Goal: Task Accomplishment & Management: Complete application form

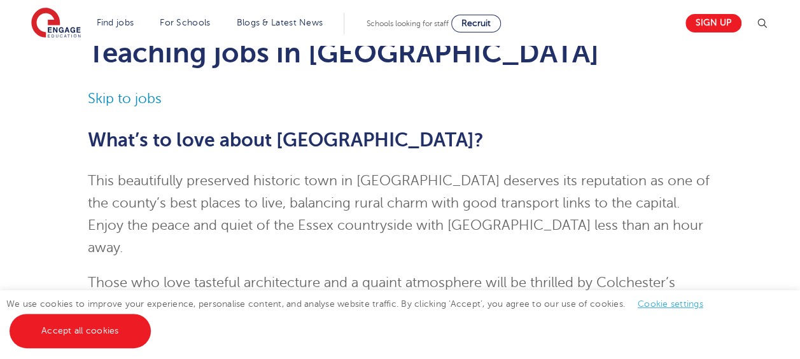
scroll to position [127, 0]
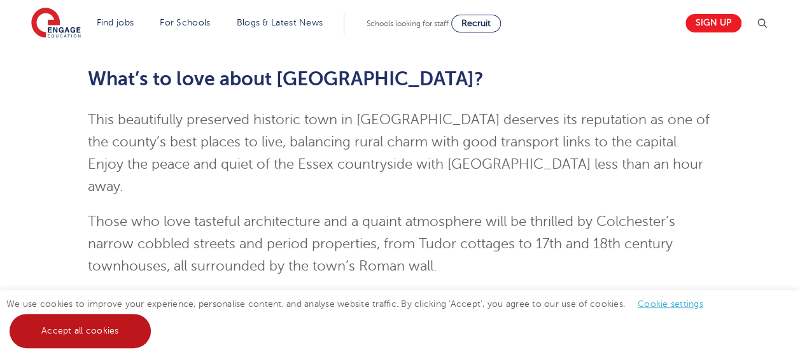
click at [88, 333] on link "Accept all cookies" at bounding box center [80, 331] width 141 height 34
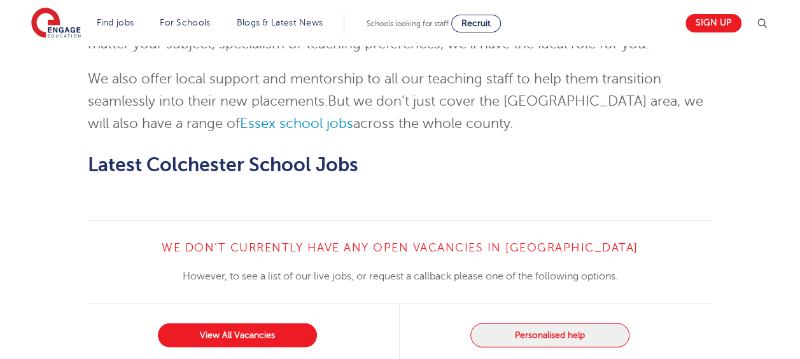
scroll to position [1527, 0]
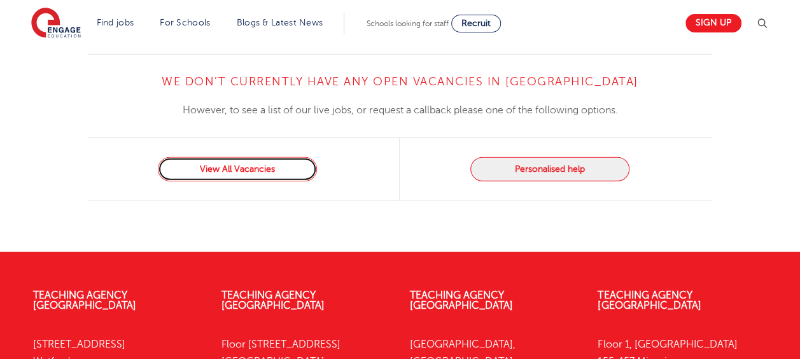
click at [261, 157] on link "View All Vacancies" at bounding box center [237, 169] width 159 height 24
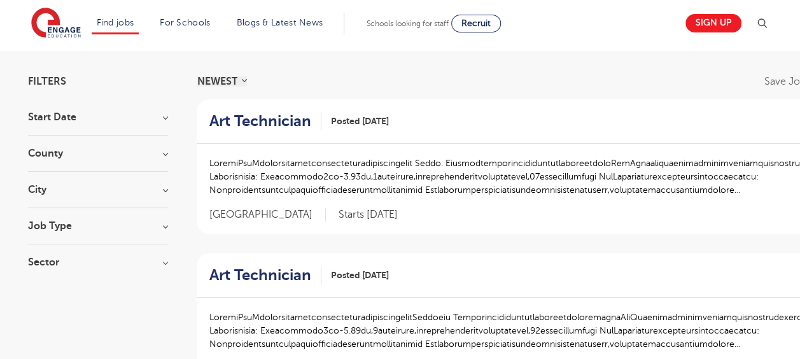
scroll to position [64, 0]
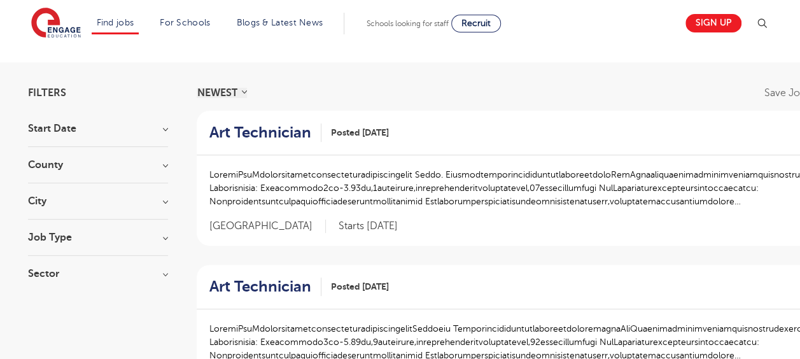
click at [134, 243] on div "Job Type Long Term 128 Daily Supply 38 SEND 33 Support Services 14 Permanent 3" at bounding box center [98, 244] width 140 height 24
click at [163, 232] on h3 "Job Type" at bounding box center [98, 237] width 140 height 10
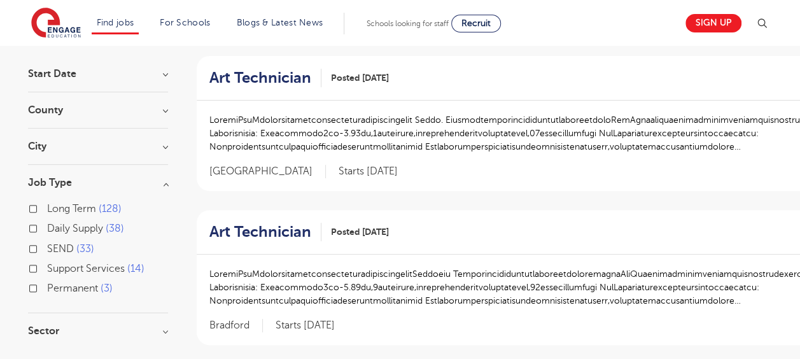
scroll to position [127, 0]
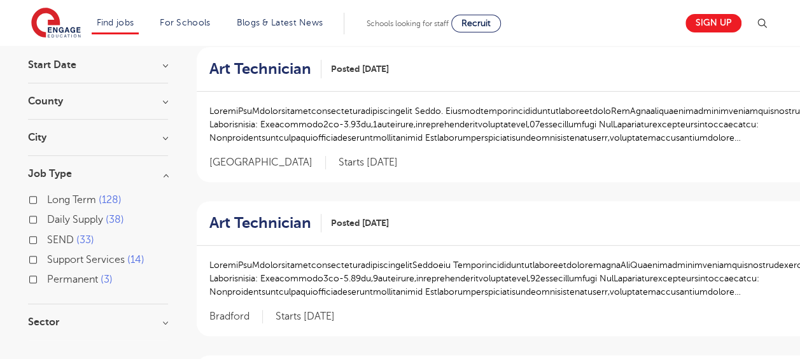
click at [137, 163] on section "Start Date September 95 October 64 November 53 January 4 Show more County Londo…" at bounding box center [98, 200] width 140 height 280
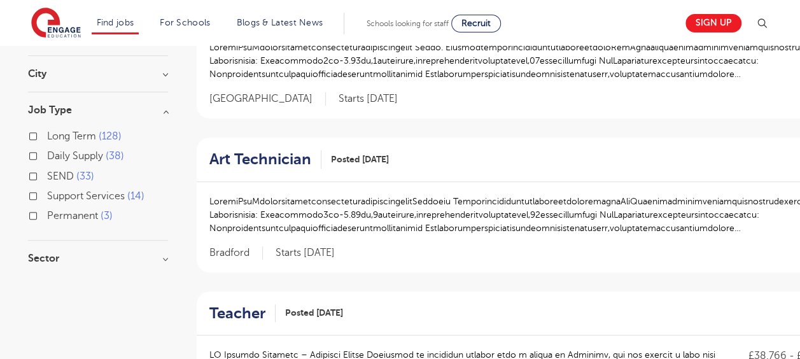
scroll to position [0, 0]
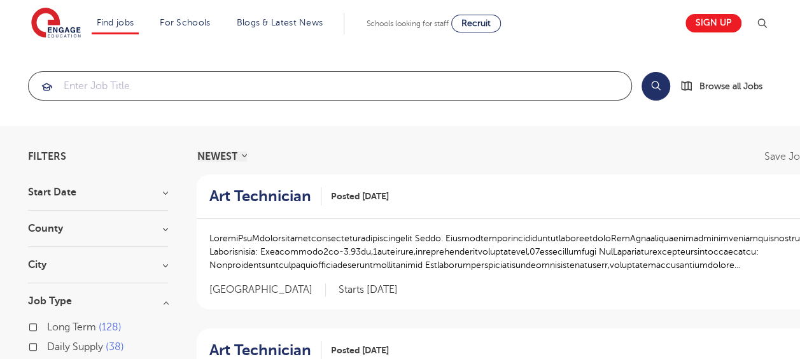
click at [269, 92] on input "search" at bounding box center [330, 86] width 602 height 28
paste input "Primary School Teaching Assistant"
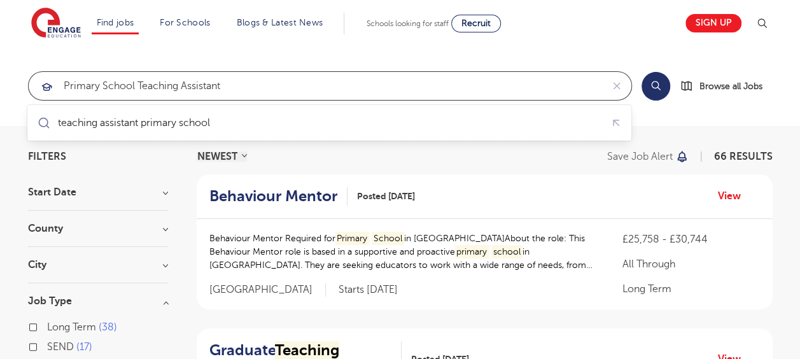
click button "Submit" at bounding box center [0, 0] width 0 height 0
click at [283, 92] on input "Primary School Teaching Assistant" at bounding box center [315, 86] width 573 height 28
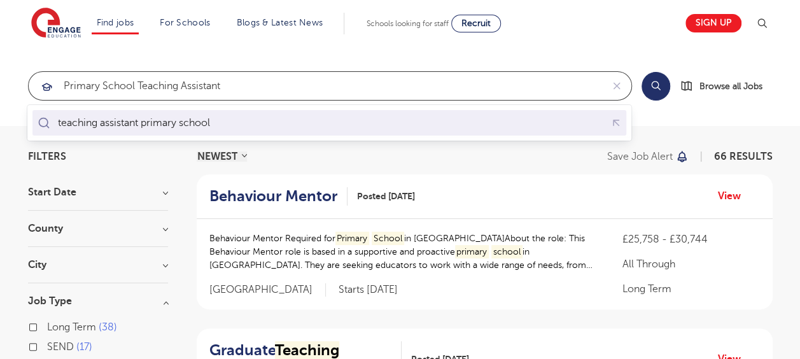
click at [188, 125] on div "teaching assistant primary school" at bounding box center [134, 122] width 152 height 13
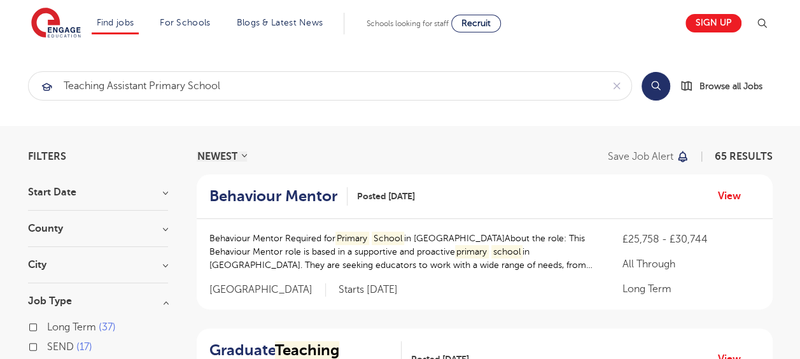
click at [657, 80] on button "Search" at bounding box center [655, 86] width 29 height 29
click at [660, 88] on button "Search" at bounding box center [655, 86] width 29 height 29
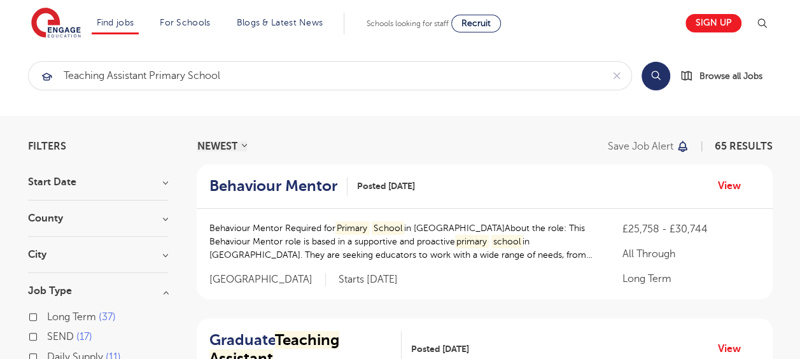
scroll to position [191, 0]
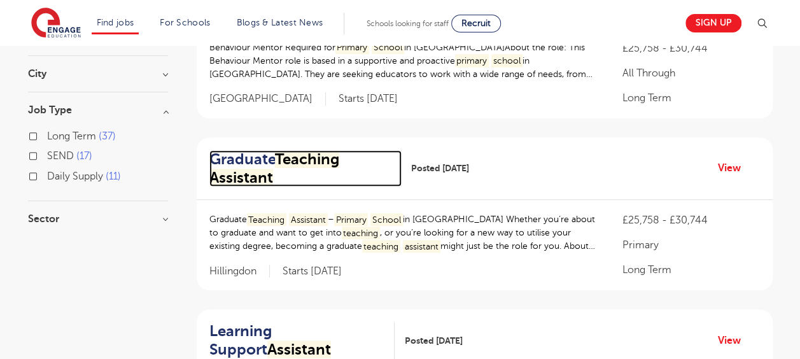
click at [368, 160] on h2 "Graduate Teaching Assistant" at bounding box center [300, 168] width 182 height 37
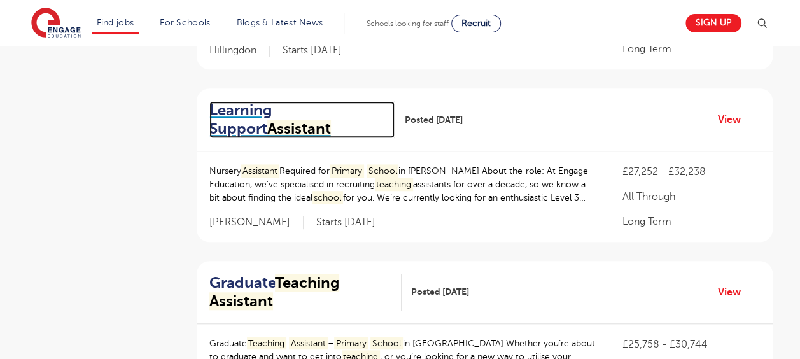
scroll to position [0, 0]
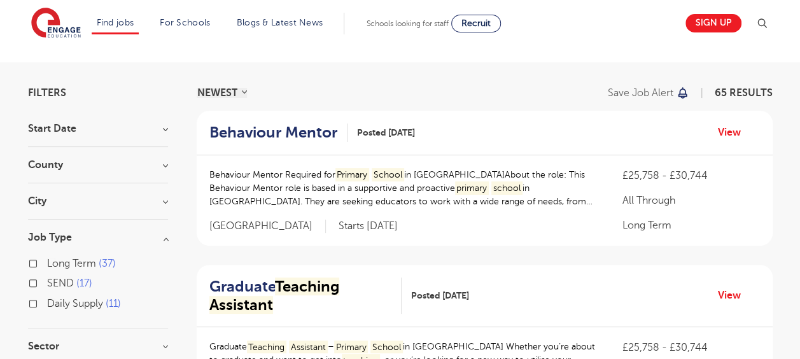
click at [95, 197] on h3 "City" at bounding box center [98, 201] width 140 height 10
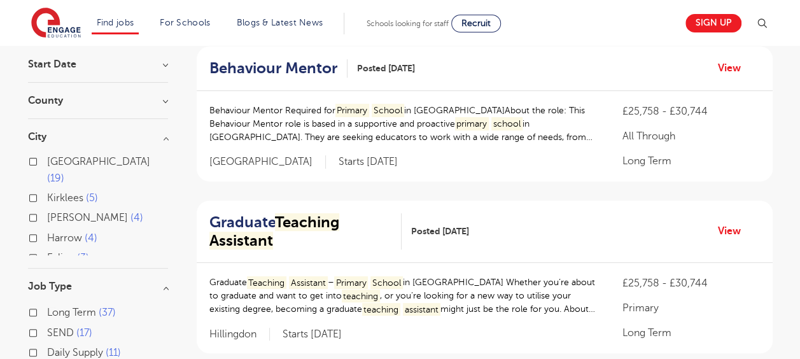
scroll to position [191, 0]
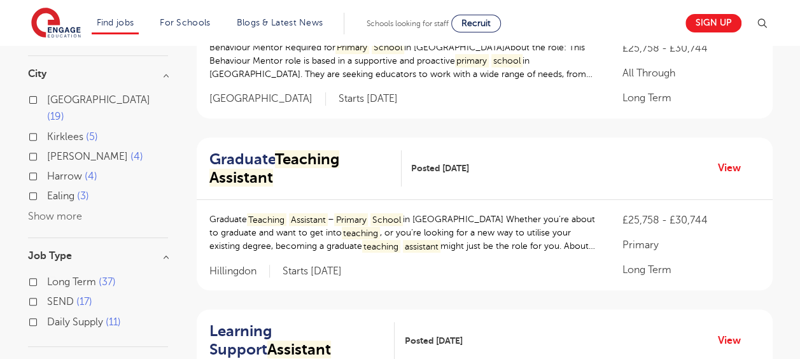
click at [51, 211] on button "Show more" at bounding box center [55, 216] width 54 height 11
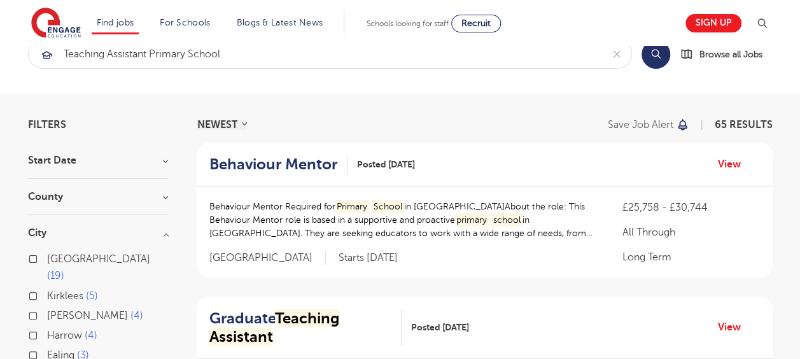
scroll to position [0, 0]
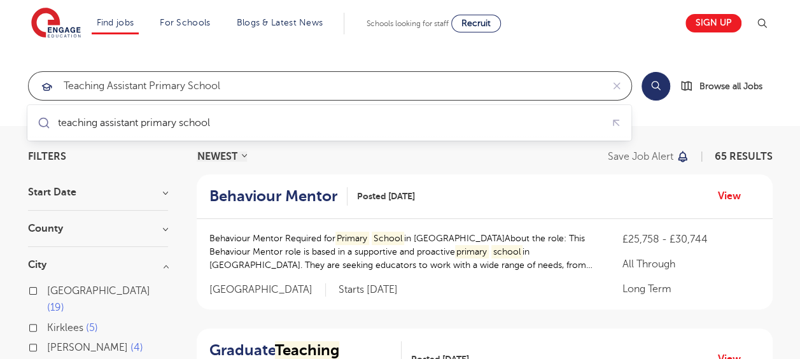
click at [263, 78] on input "teaching assistant primary school" at bounding box center [315, 86] width 573 height 28
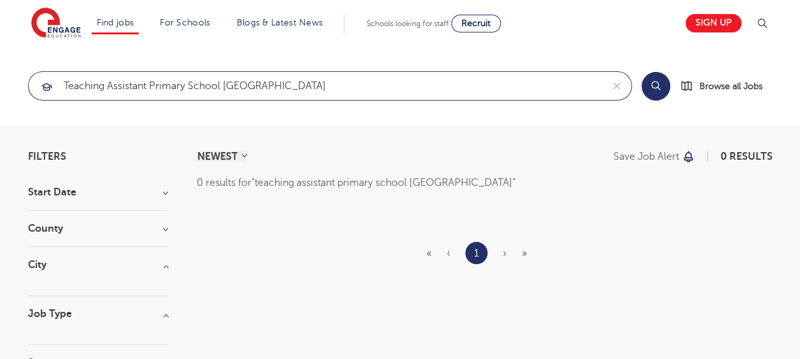
click button "Submit" at bounding box center [0, 0] width 0 height 0
click at [319, 79] on input "teaching assistant primary school colchester" at bounding box center [315, 86] width 573 height 28
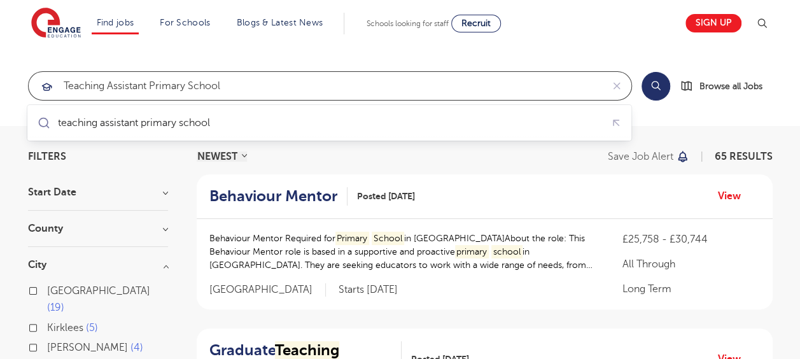
scroll to position [99, 0]
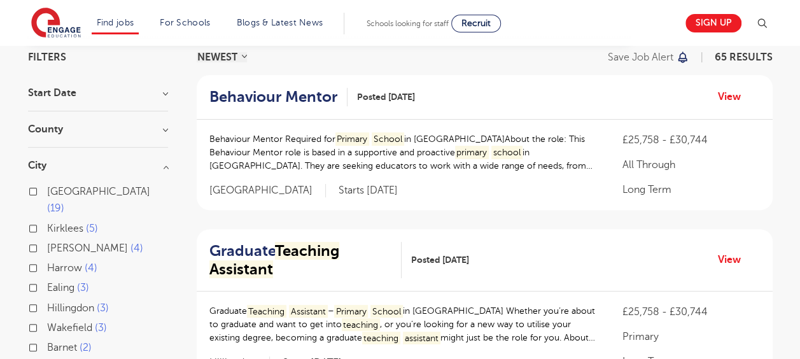
type input "teaching assistant primary school"
click at [149, 131] on h3 "County" at bounding box center [98, 129] width 140 height 10
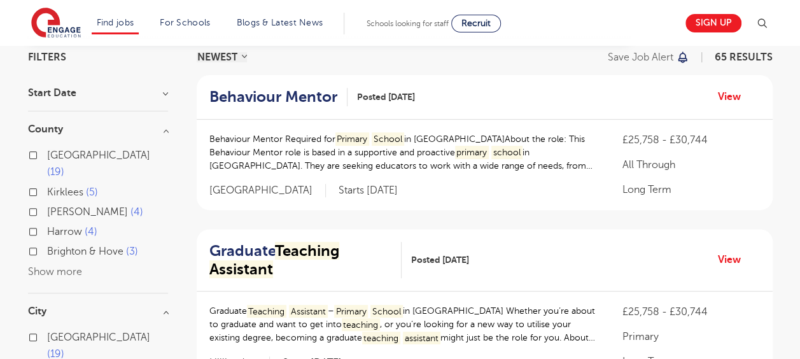
click at [81, 248] on div "Leeds 19 Kirklees 5 Brent 4 Harrow 4 Brighton & Hove 3 Show more" at bounding box center [98, 213] width 140 height 133
click at [74, 266] on button "Show more" at bounding box center [55, 271] width 54 height 11
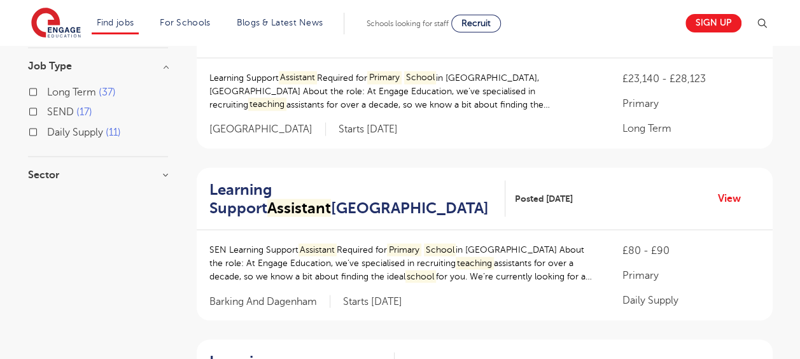
scroll to position [1158, 0]
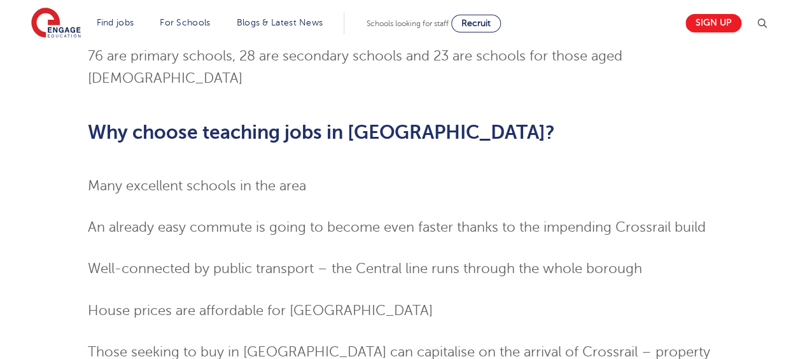
scroll to position [778, 0]
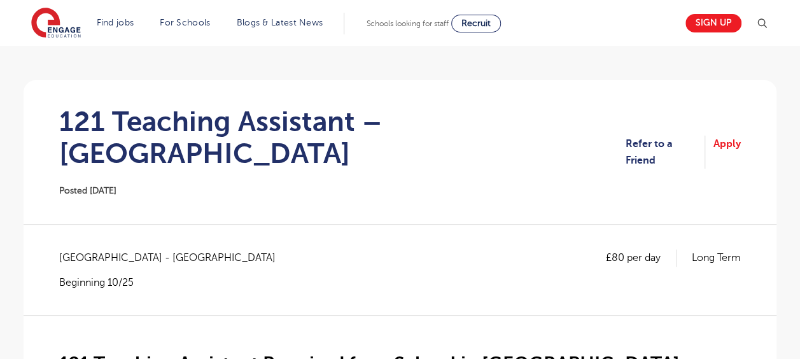
scroll to position [83, 0]
click at [719, 136] on link "Apply" at bounding box center [726, 153] width 27 height 34
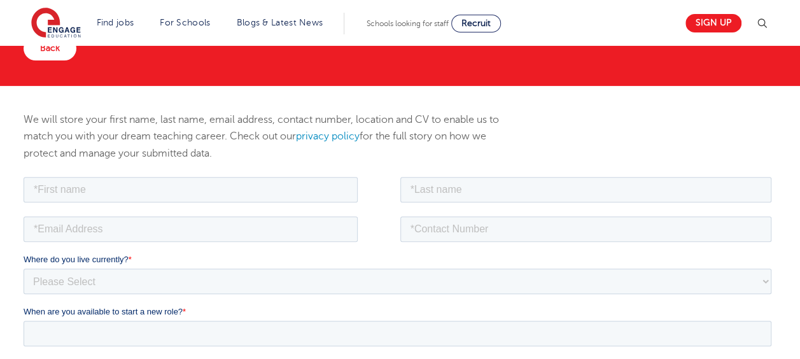
scroll to position [128, 0]
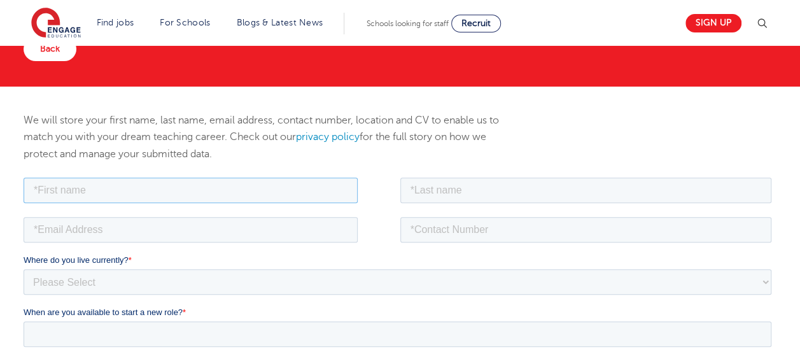
click at [216, 193] on input "text" at bounding box center [191, 189] width 334 height 25
type input "Vaishali"
click at [139, 217] on input "email" at bounding box center [191, 228] width 334 height 25
type input "vaishali_londhe@yahoo.com"
click at [477, 187] on input "text" at bounding box center [585, 189] width 371 height 25
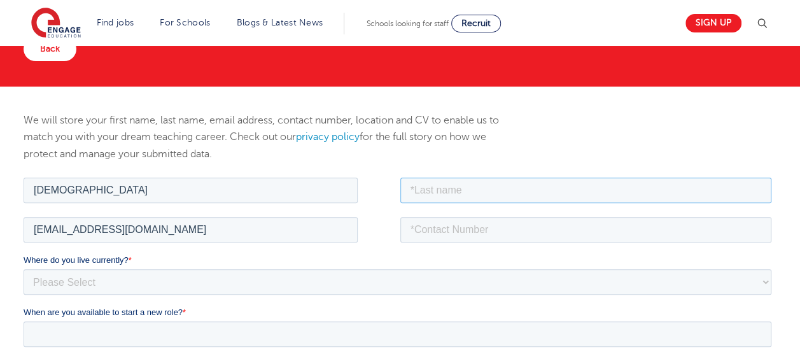
type input "Mhankale"
click at [456, 230] on input "tel" at bounding box center [585, 228] width 371 height 25
type input "+447553993462"
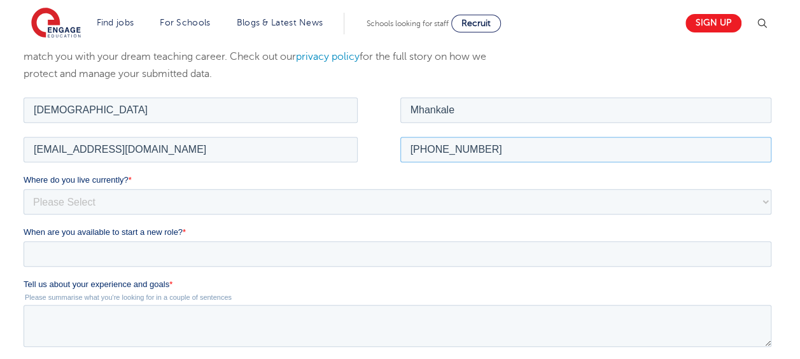
scroll to position [209, 0]
click at [191, 207] on select "Please Select UK Canada Ireland Australia New Zealand Europe USA South Africa J…" at bounding box center [397, 200] width 747 height 25
select select "UK"
click at [24, 188] on select "Please Select UK Canada Ireland Australia New Zealand Europe USA South Africa J…" at bounding box center [397, 200] width 747 height 25
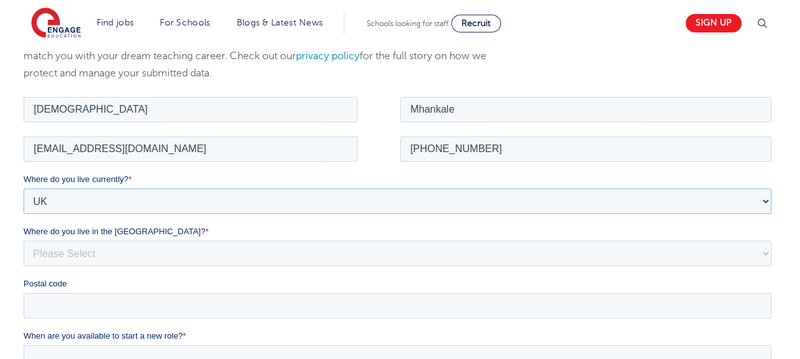
scroll to position [255, 0]
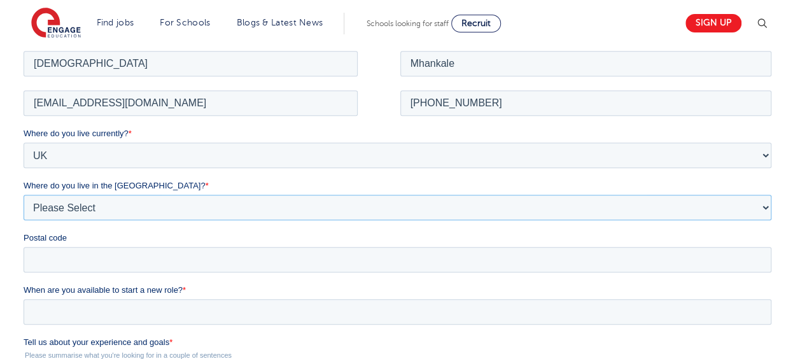
click at [123, 212] on select "Please Select Overseas Barnsley Bedfordshire Berkshire Bournemouth Bracknell Fo…" at bounding box center [397, 206] width 747 height 25
select select "Essex"
click at [24, 194] on select "Please Select Overseas Barnsley Bedfordshire Berkshire Bournemouth Bracknell Fo…" at bounding box center [397, 206] width 747 height 25
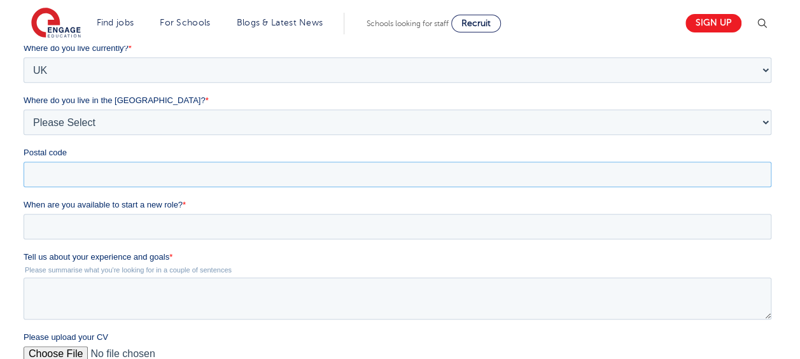
click at [88, 170] on input "Postal code" at bounding box center [397, 174] width 747 height 25
type input "CO1 2LR"
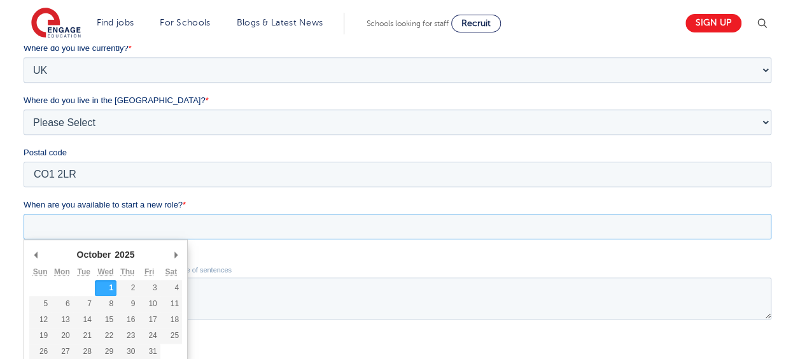
click at [90, 227] on input "When are you available to start a new role? *" at bounding box center [397, 226] width 747 height 25
type div "2025-10-06"
type input "2025/10/06"
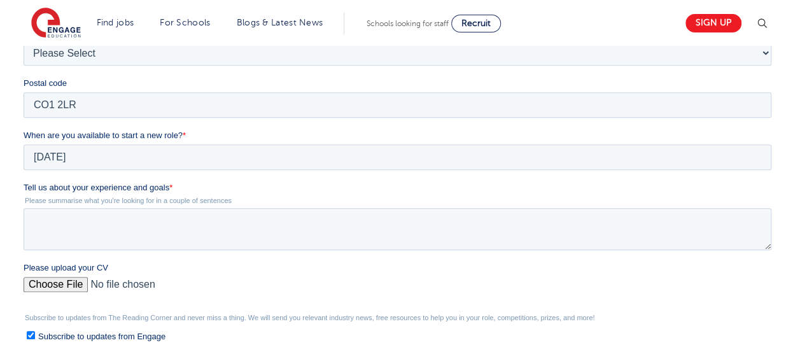
scroll to position [408, 0]
click at [120, 228] on textarea "Tell us about your experience and goals *" at bounding box center [397, 230] width 747 height 42
paste textarea "I am keen to apply for this role and bring with me strong classroom teaching ex…"
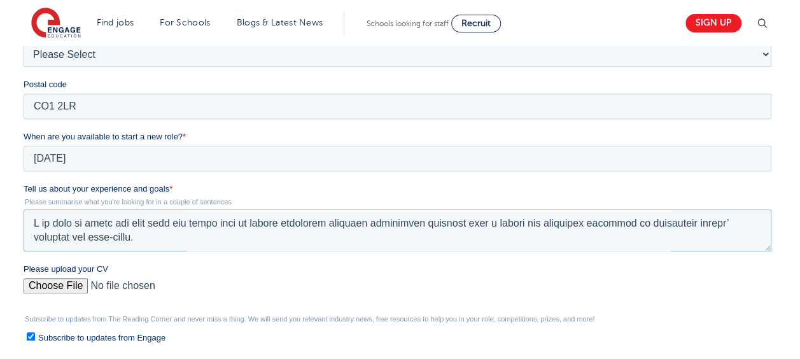
scroll to position [202, 0]
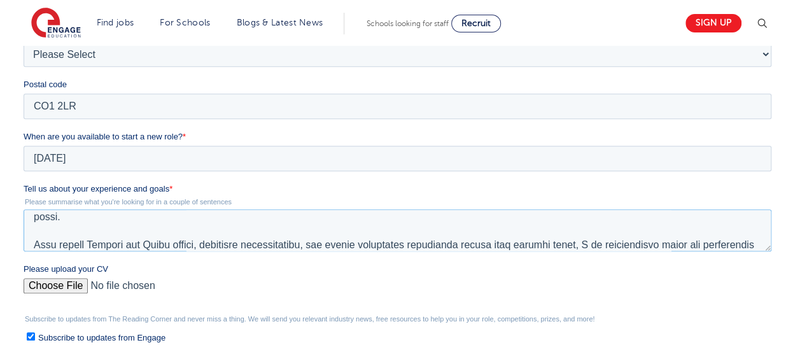
click at [371, 230] on textarea "Tell us about your experience and goals *" at bounding box center [397, 230] width 747 height 42
type textarea "I am keen to apply for this role and bring with me strong classroom teaching ex…"
click at [68, 288] on input "Please upload your CV" at bounding box center [397, 290] width 747 height 25
type input "C:\fakepath\Vaishali Resume - UK - Sep 2025.pdf"
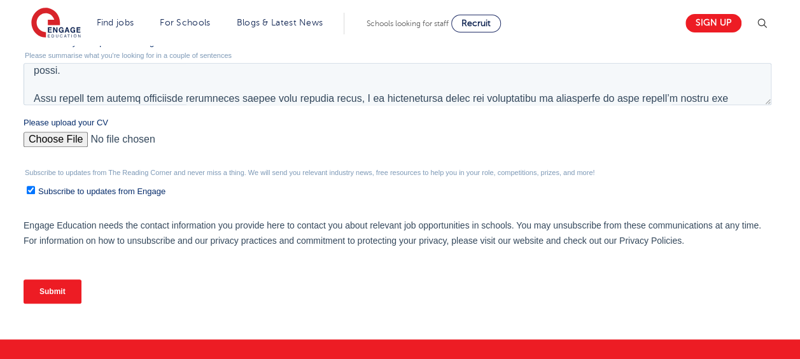
click at [29, 186] on input "Subscribe to updates from Engage" at bounding box center [31, 190] width 8 height 8
checkbox input "false"
click at [52, 291] on input "Submit" at bounding box center [53, 291] width 58 height 24
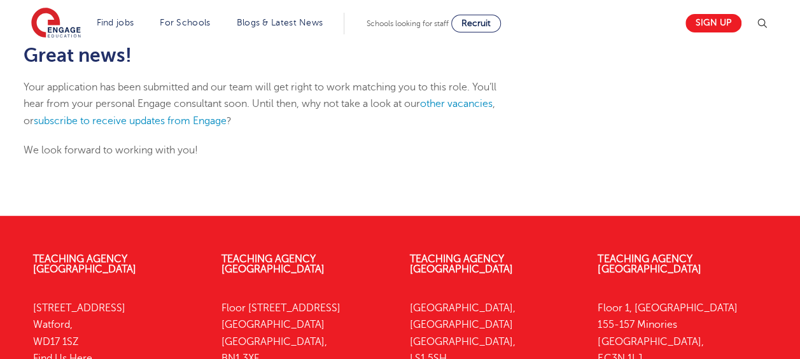
scroll to position [186, 0]
